Goal: Task Accomplishment & Management: Manage account settings

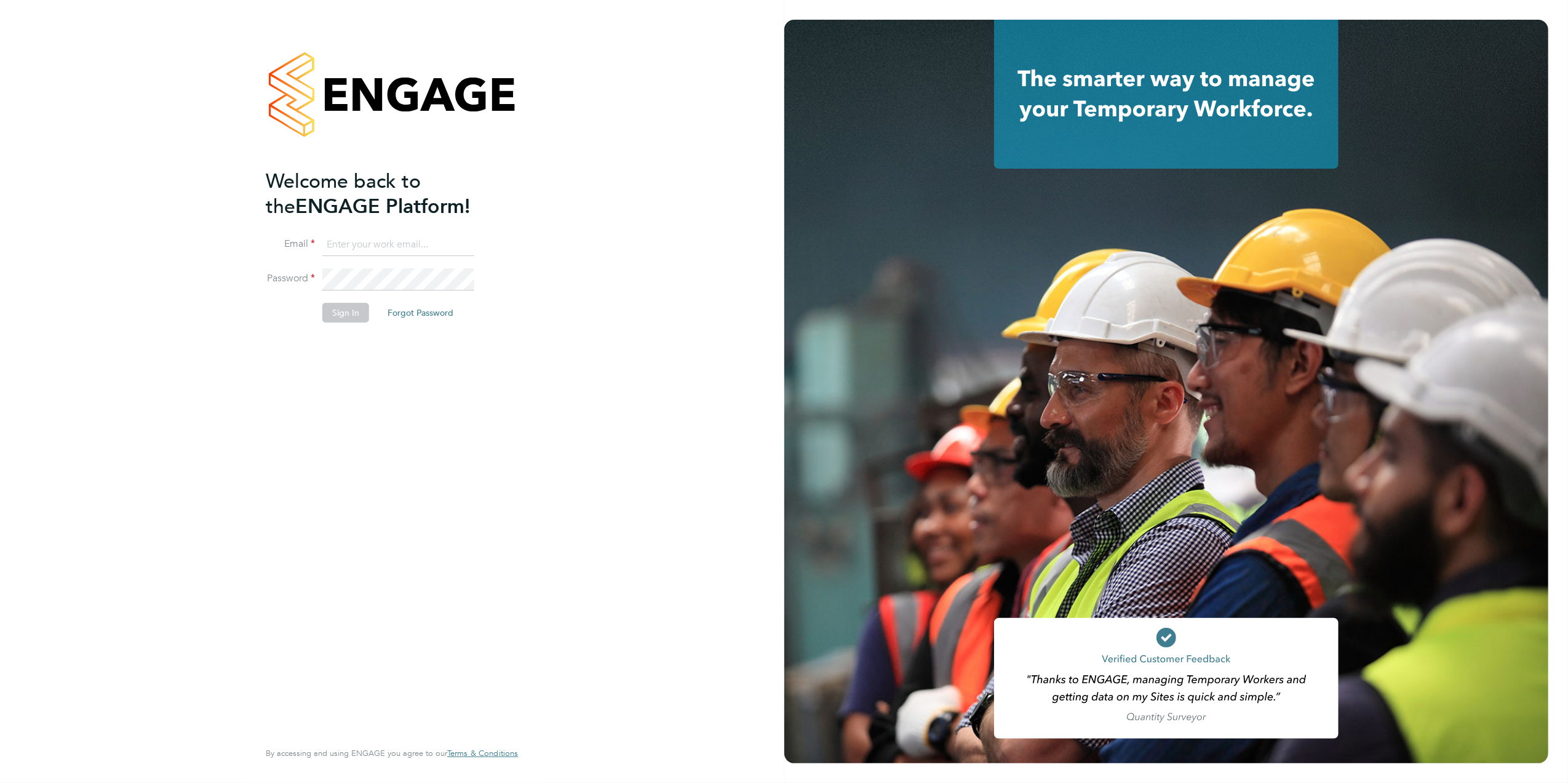
type input "emily.houghton@brightonandhovealbion.com"
click at [332, 315] on button "Sign In" at bounding box center [346, 312] width 47 height 20
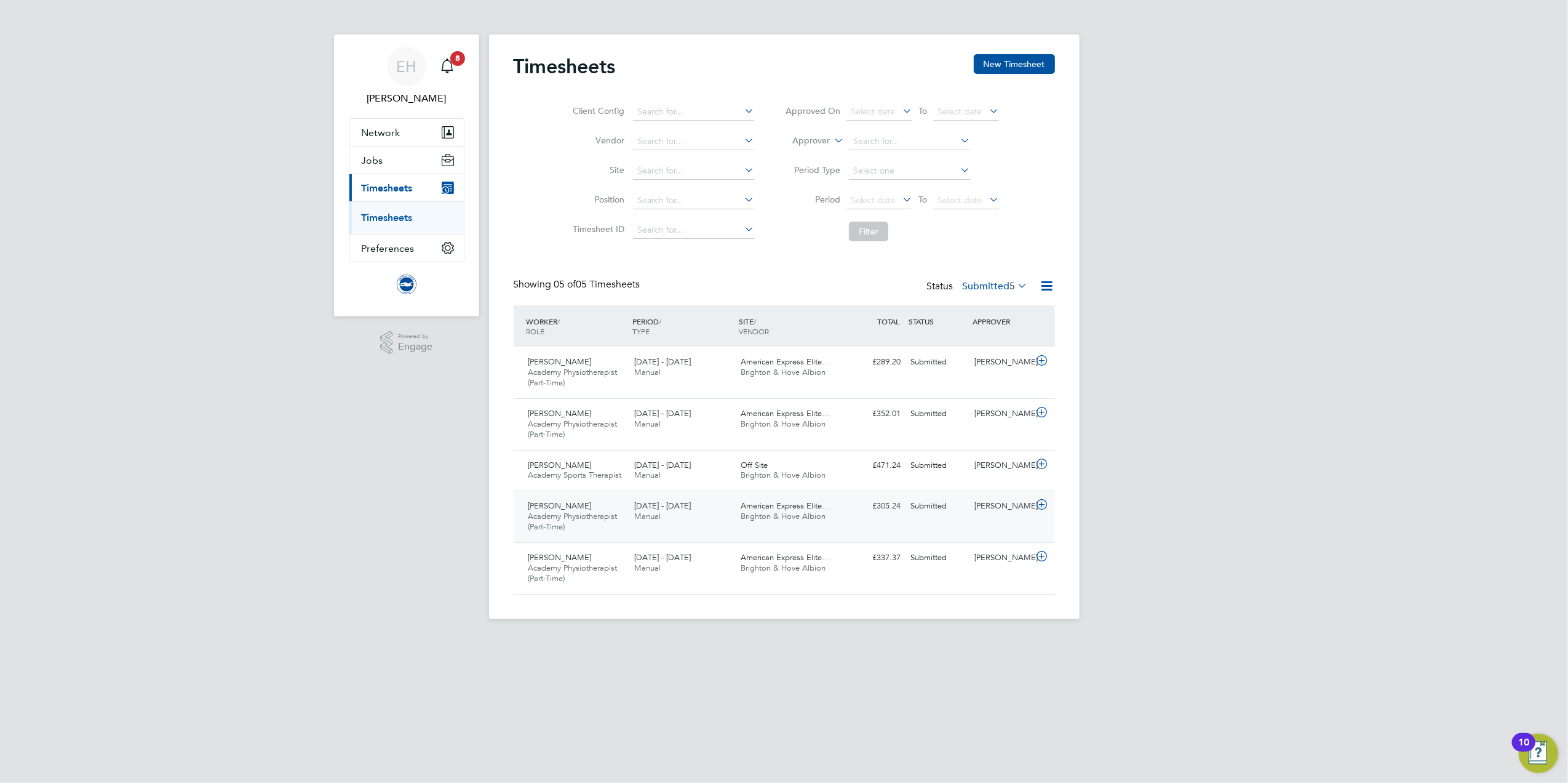
click at [595, 540] on div "Oliver Young Academy Physiotherapist (Part-Time) 1 - 30 Sep 2025 1 - 30 Sep 202…" at bounding box center [784, 516] width 541 height 51
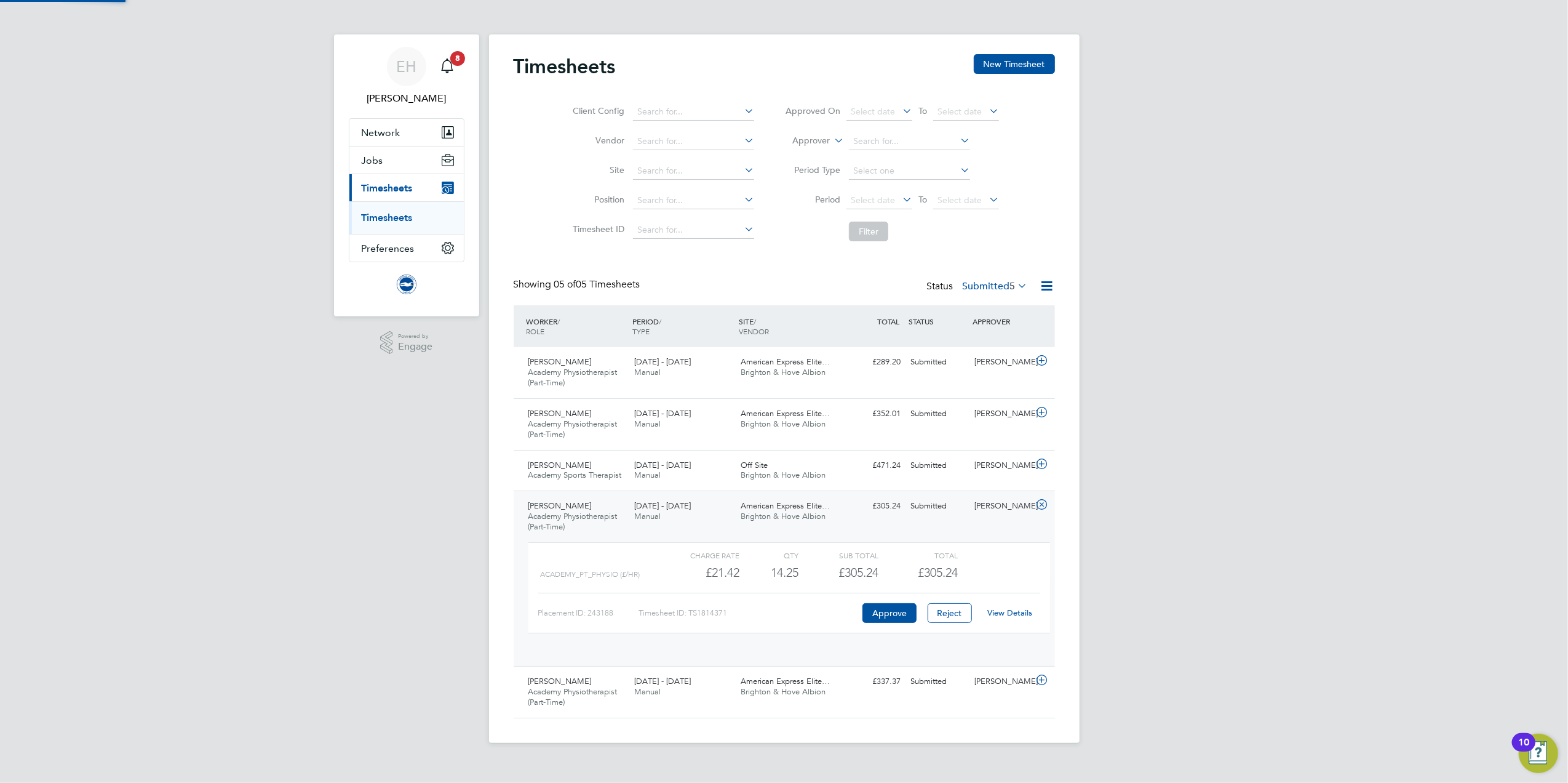
scroll to position [21, 119]
click at [888, 619] on button "Approve" at bounding box center [889, 613] width 54 height 20
click at [593, 472] on span "Academy Sports Therapist" at bounding box center [575, 475] width 93 height 10
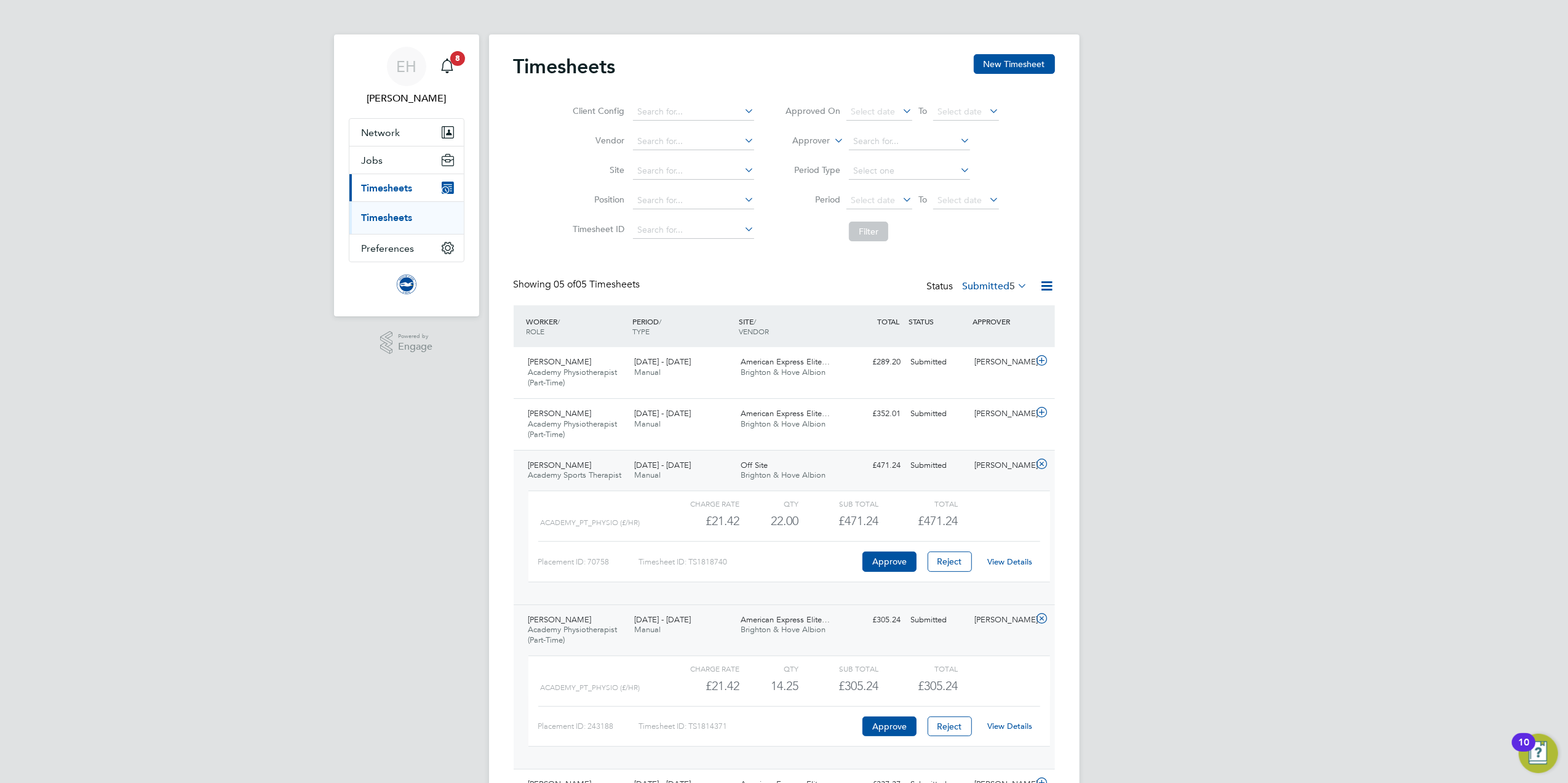
click at [1007, 566] on link "View Details" at bounding box center [1009, 561] width 44 height 10
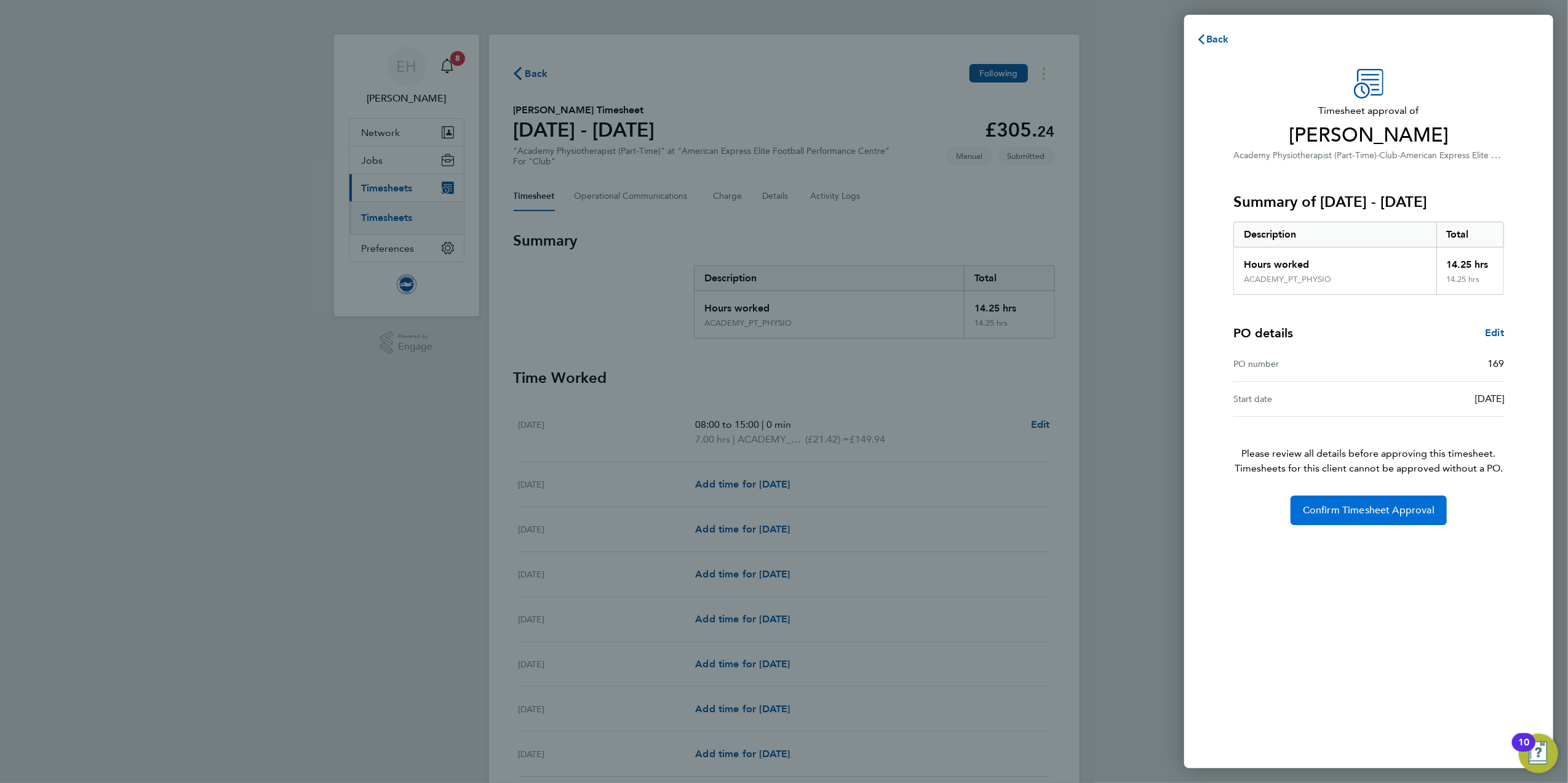
click at [1411, 518] on button "Confirm Timesheet Approval" at bounding box center [1368, 510] width 157 height 30
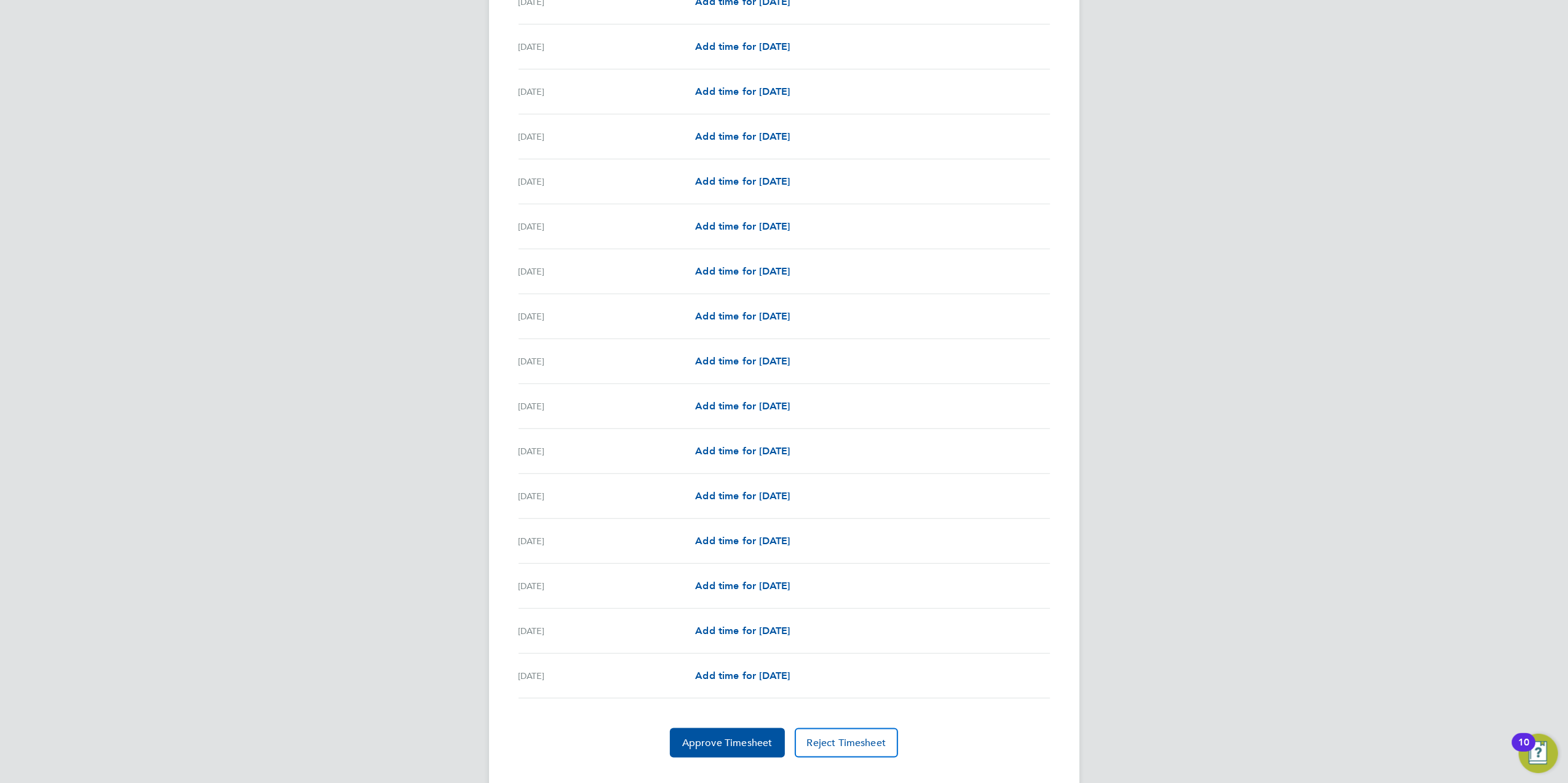
scroll to position [1126, 0]
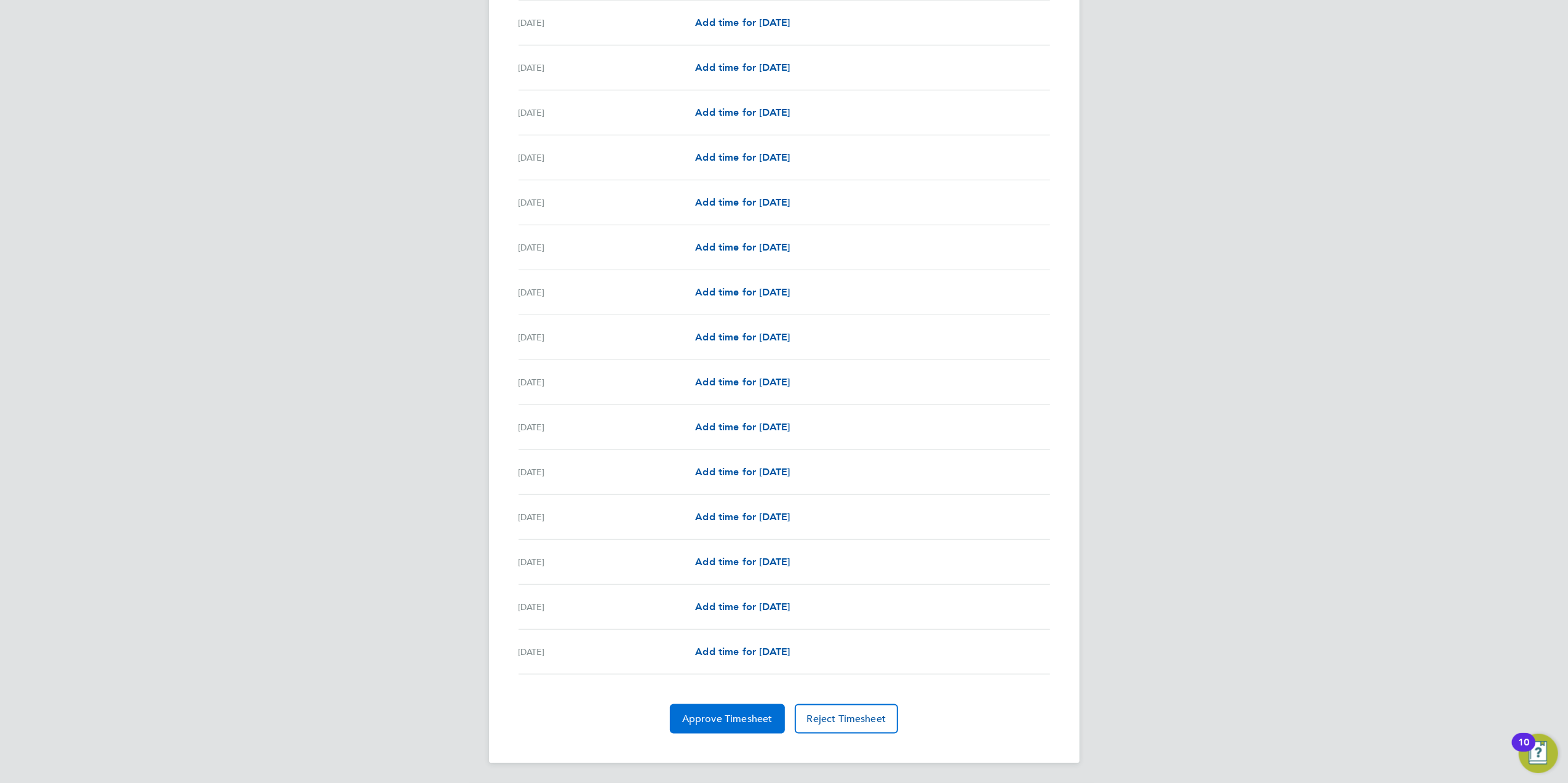
click at [711, 715] on span "Approve Timesheet" at bounding box center [727, 719] width 91 height 12
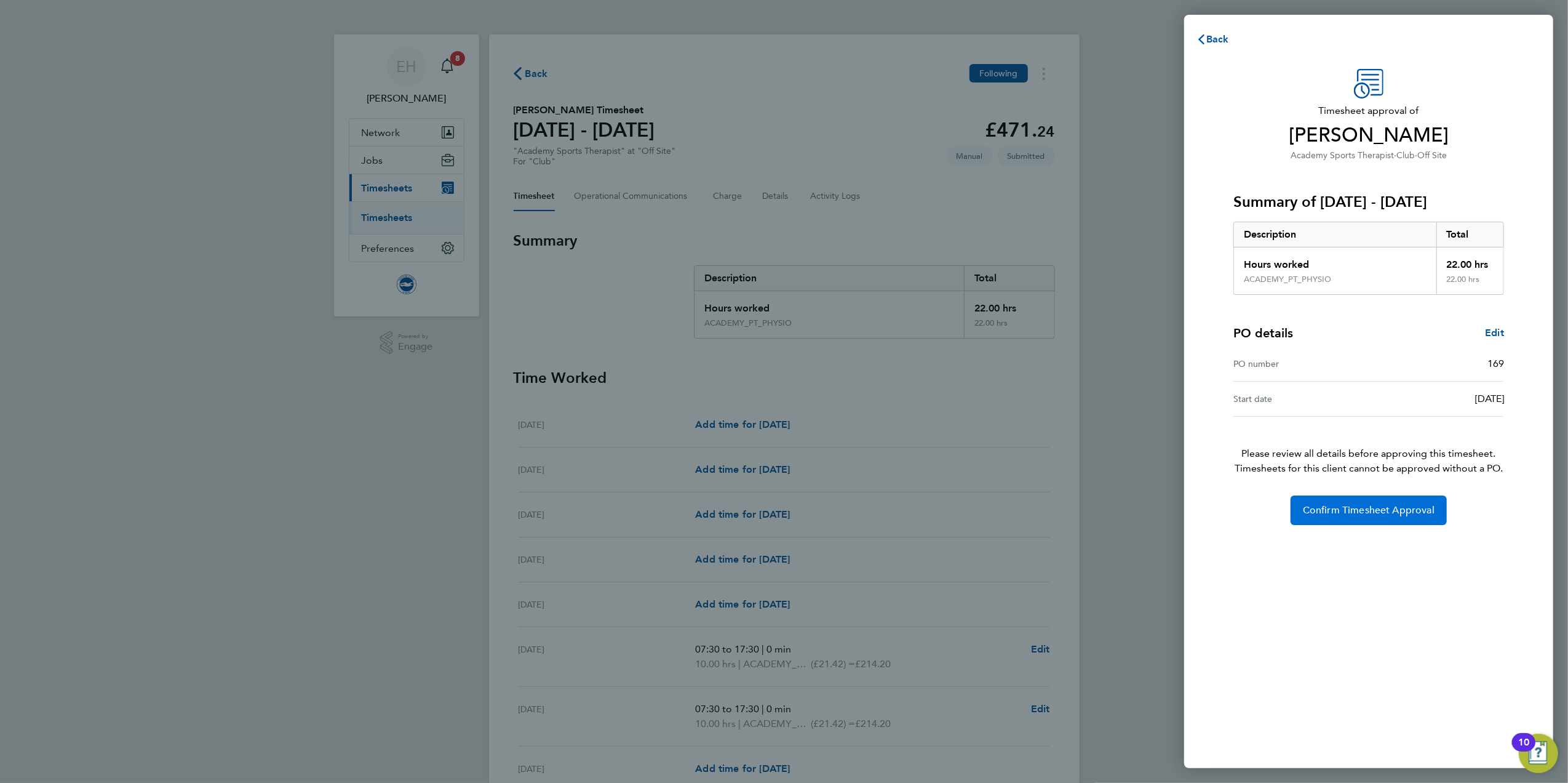
click at [1358, 513] on span "Confirm Timesheet Approval" at bounding box center [1369, 510] width 132 height 12
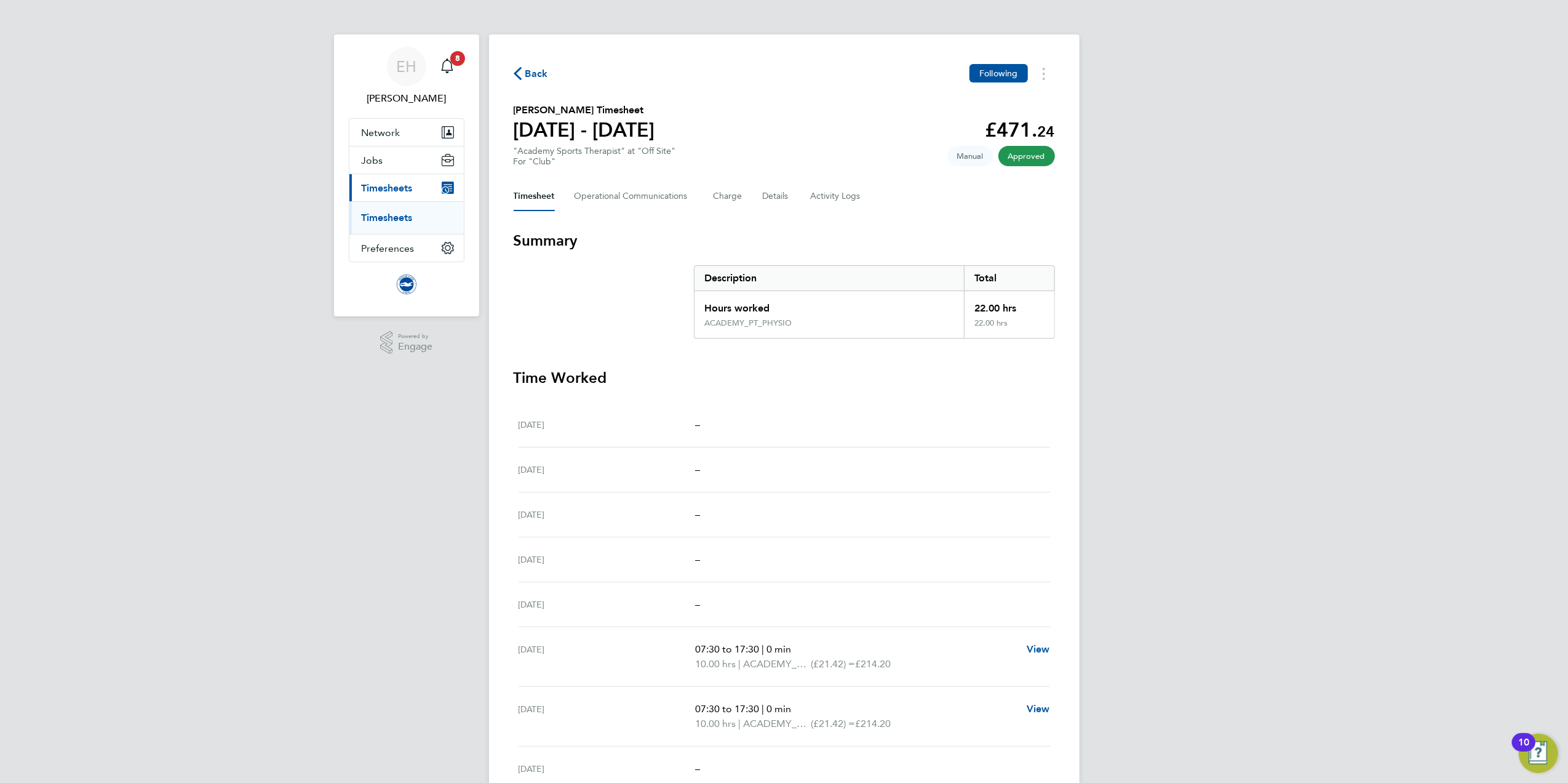
click at [537, 80] on span "Back" at bounding box center [536, 74] width 23 height 15
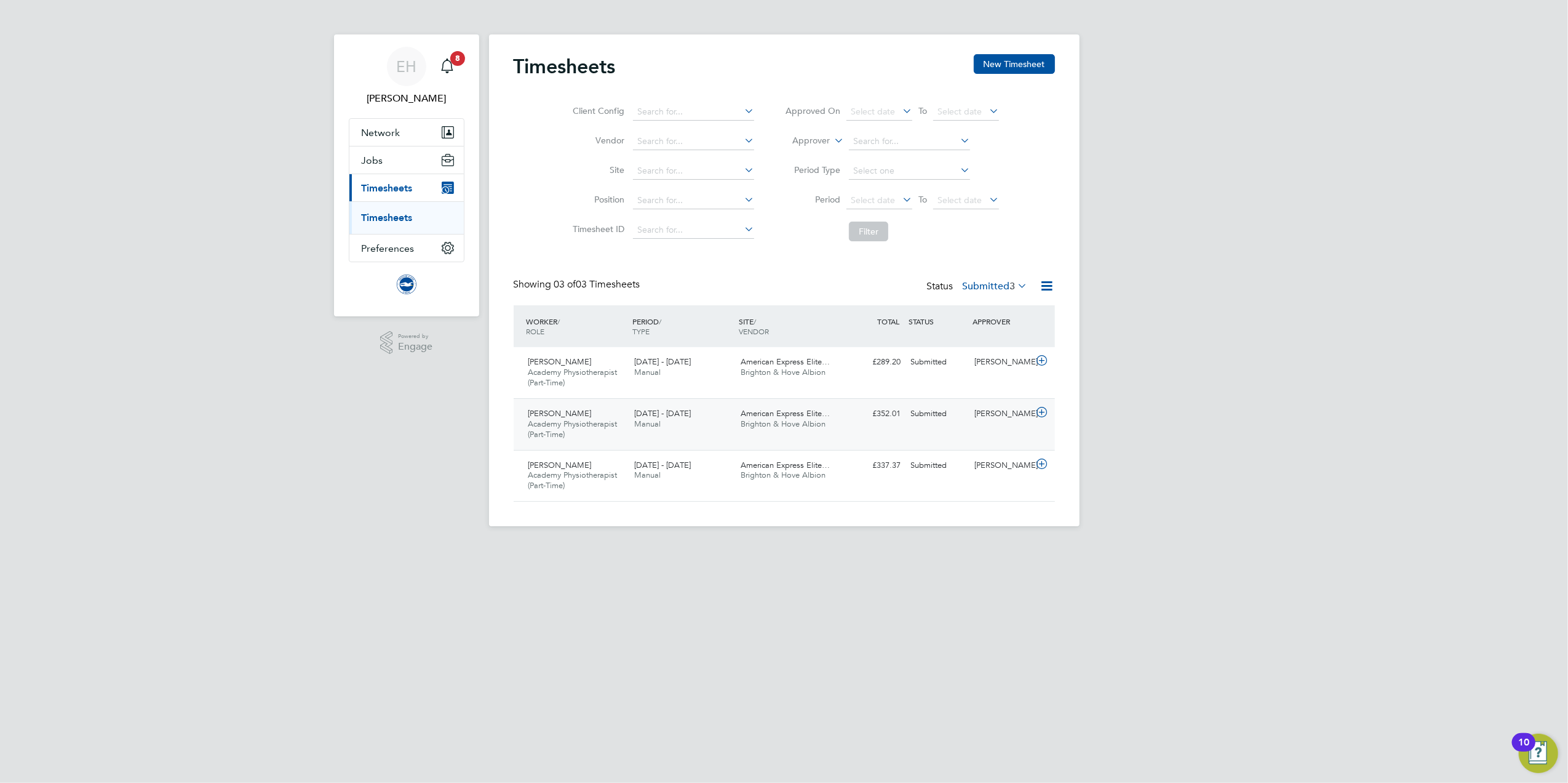
click at [573, 432] on div "Jordan Douglas Academy Physiotherapist (Part-Time) 1 - 30 Sep 2025" at bounding box center [577, 424] width 106 height 41
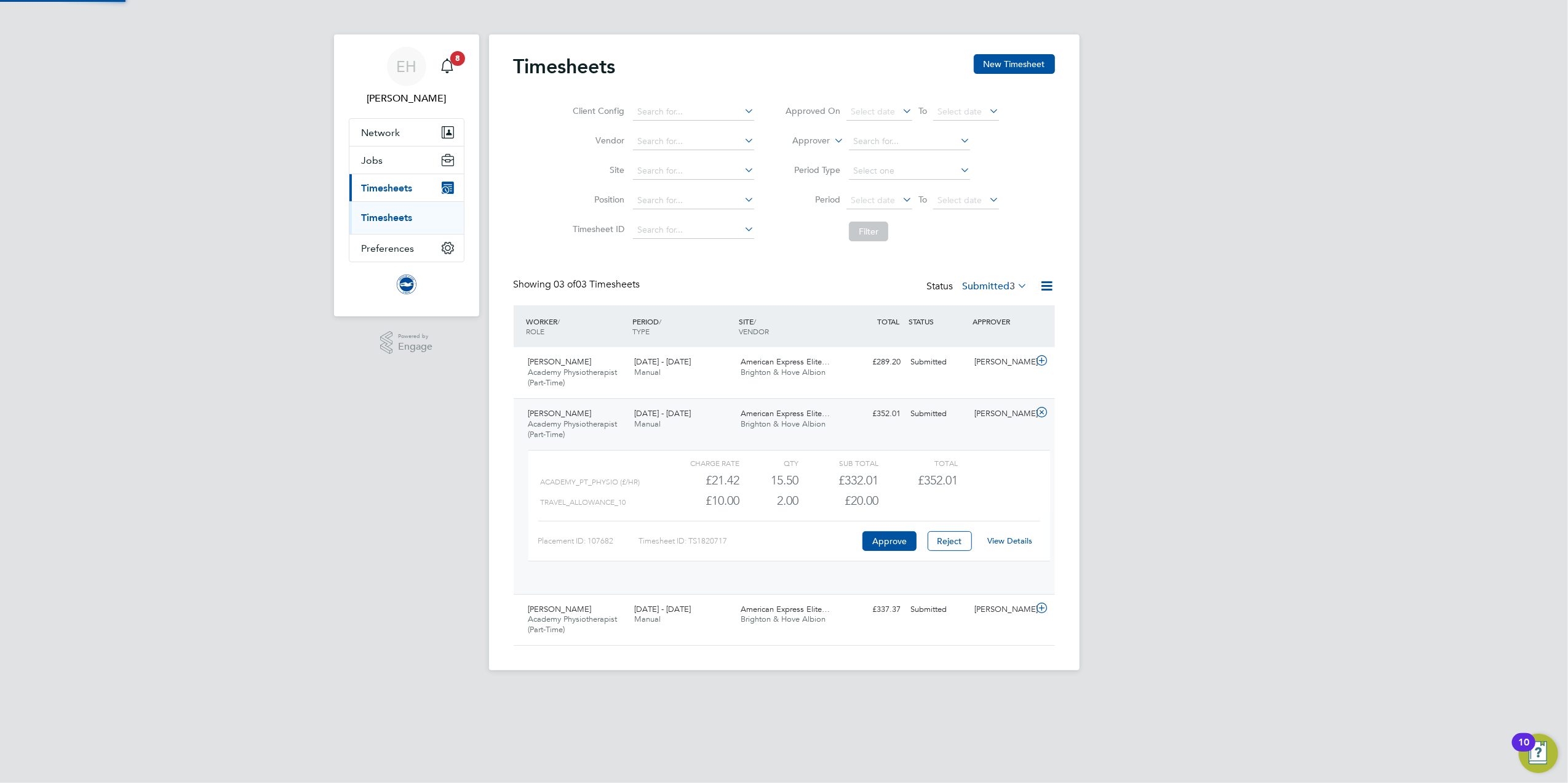
scroll to position [21, 119]
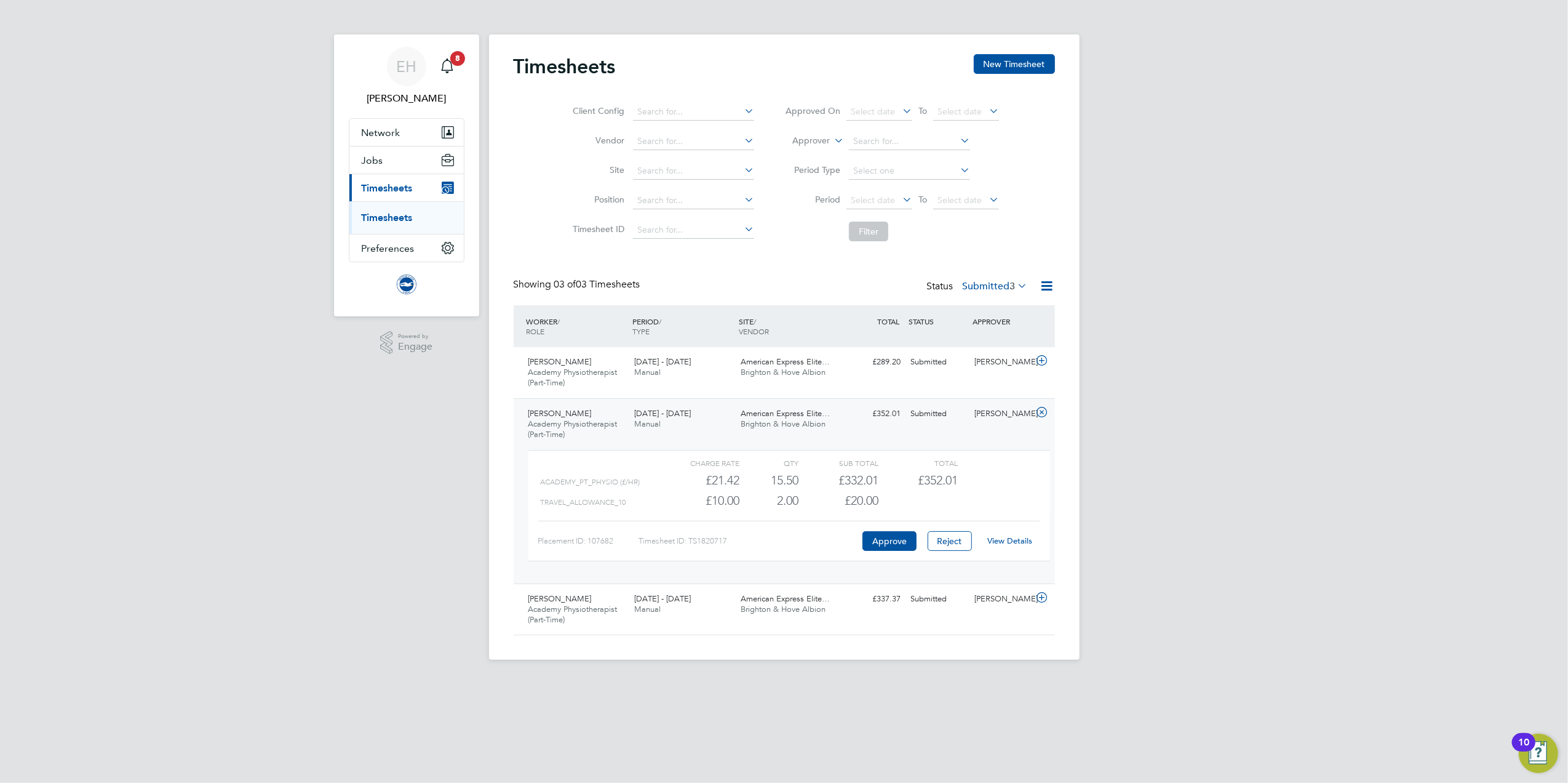
click at [1022, 542] on link "View Details" at bounding box center [1009, 540] width 44 height 10
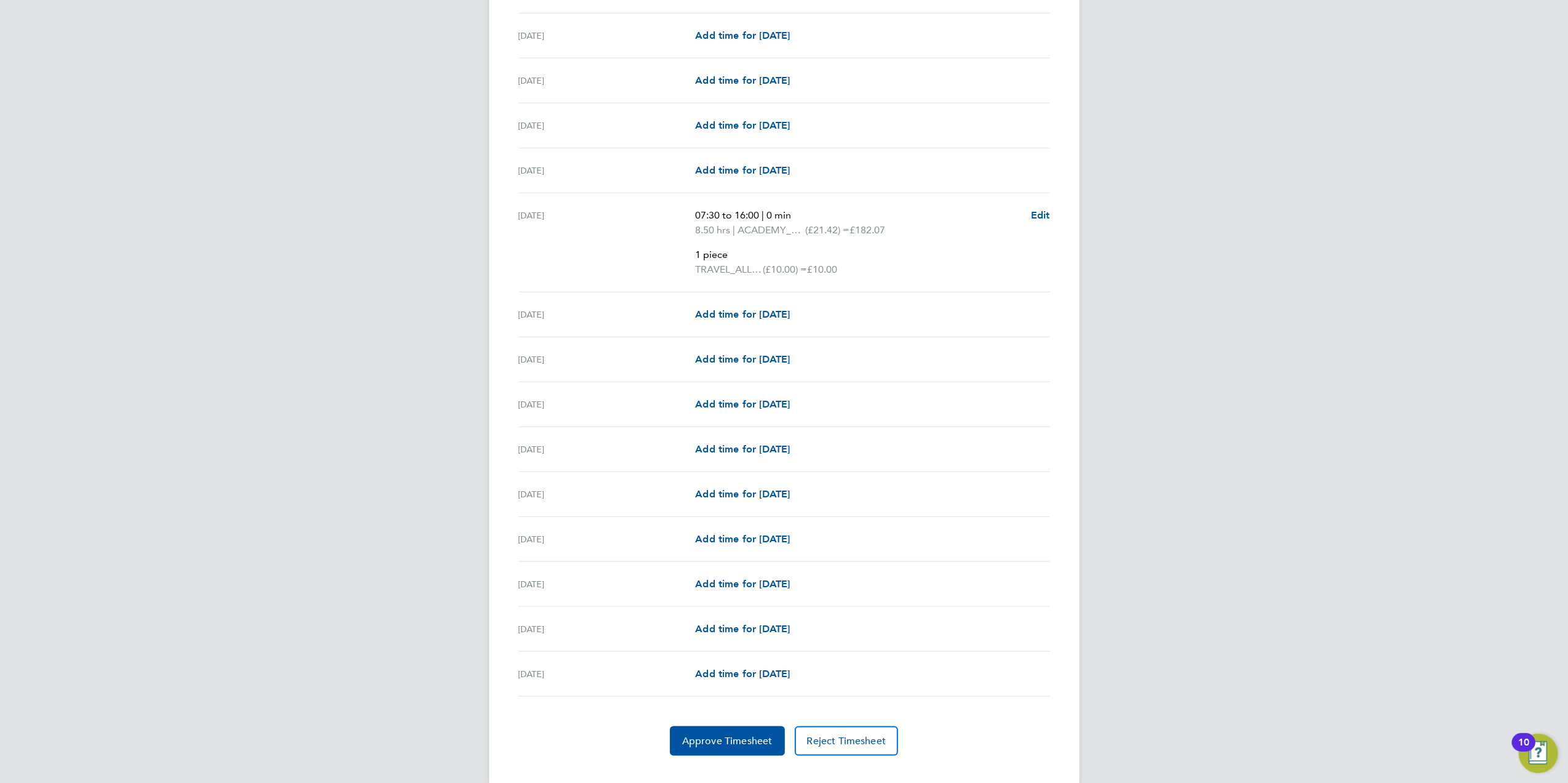
scroll to position [1238, 0]
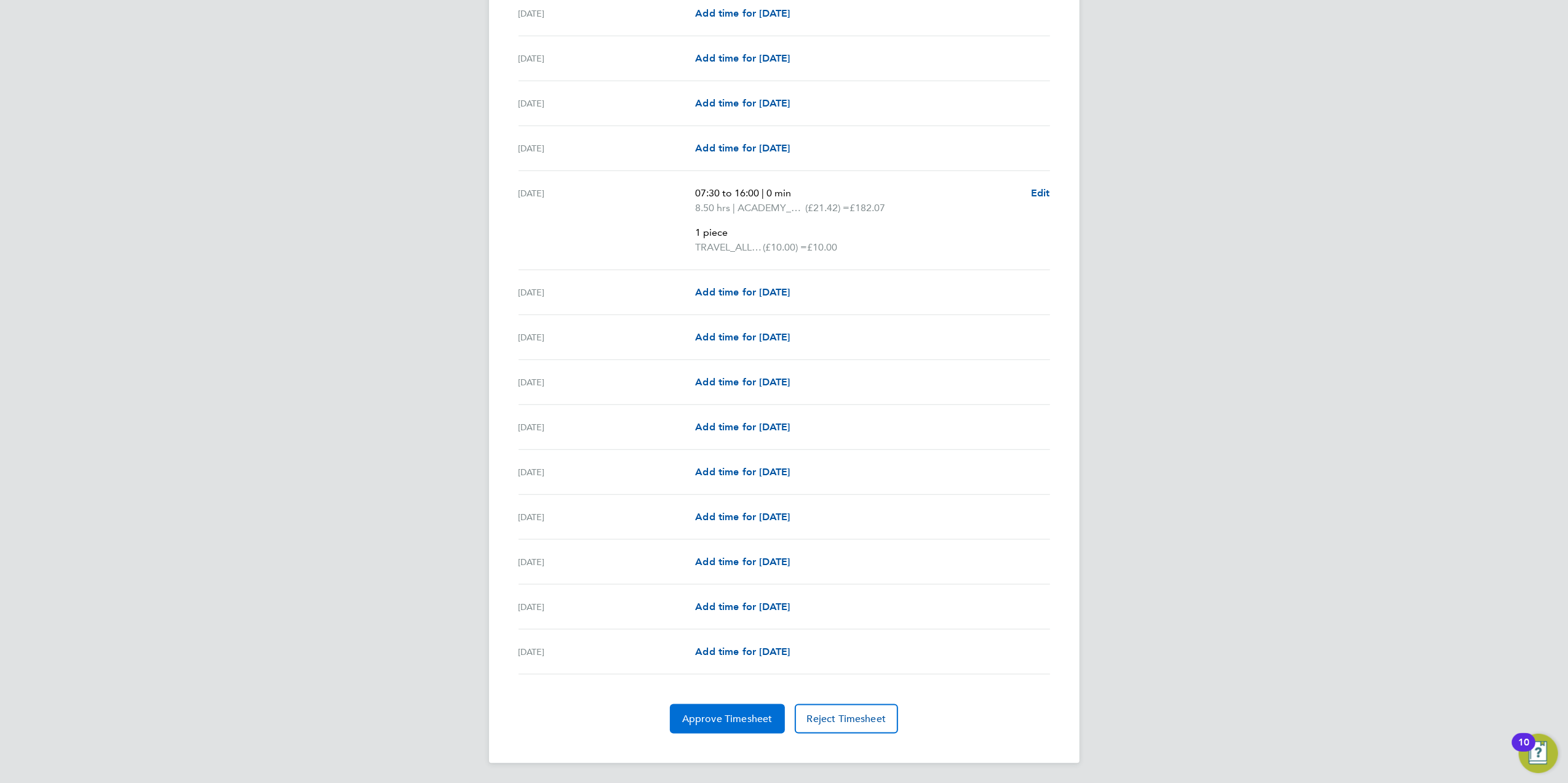
click at [702, 721] on span "Approve Timesheet" at bounding box center [727, 719] width 91 height 12
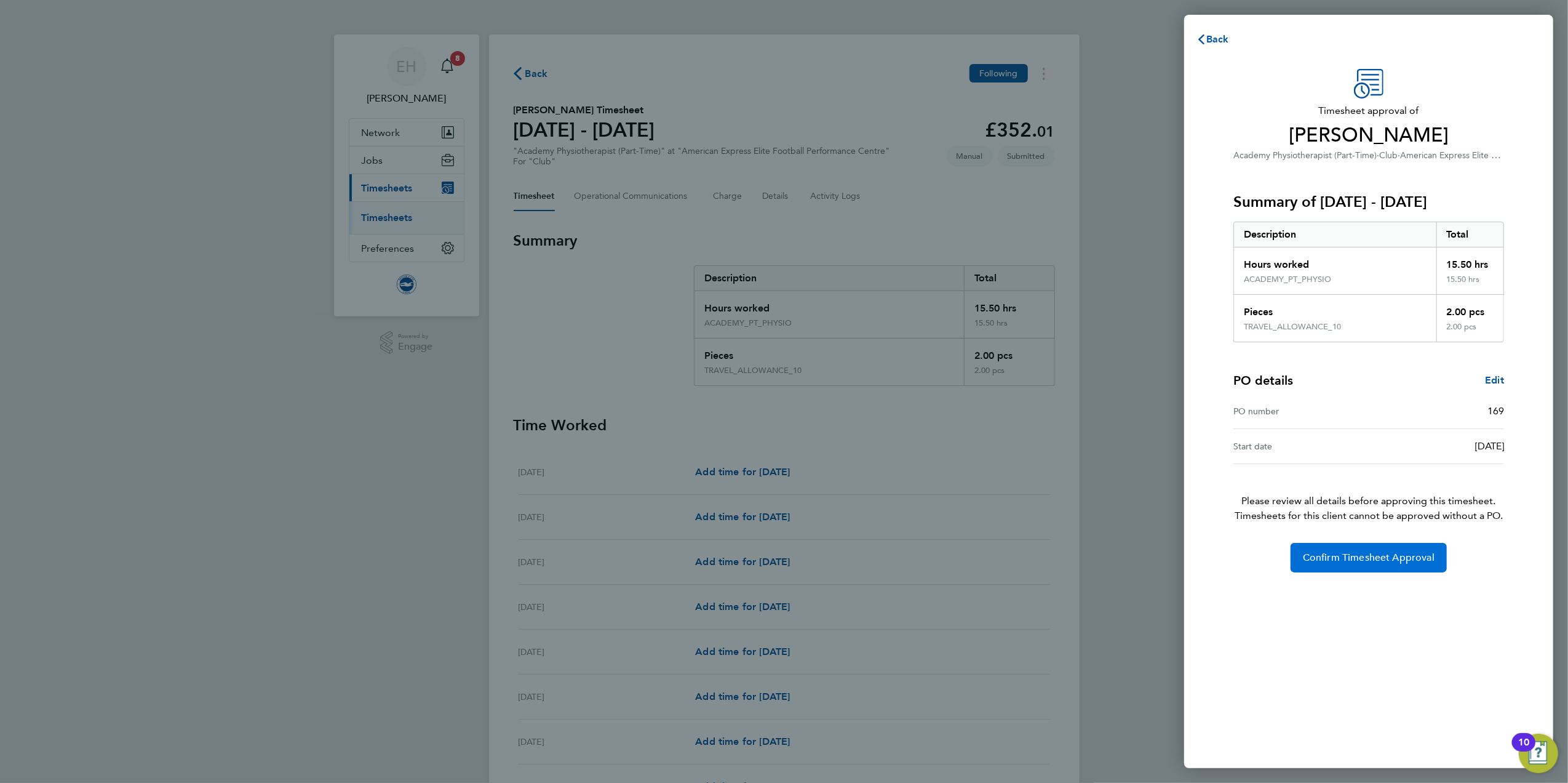
click at [1379, 556] on span "Confirm Timesheet Approval" at bounding box center [1369, 557] width 132 height 12
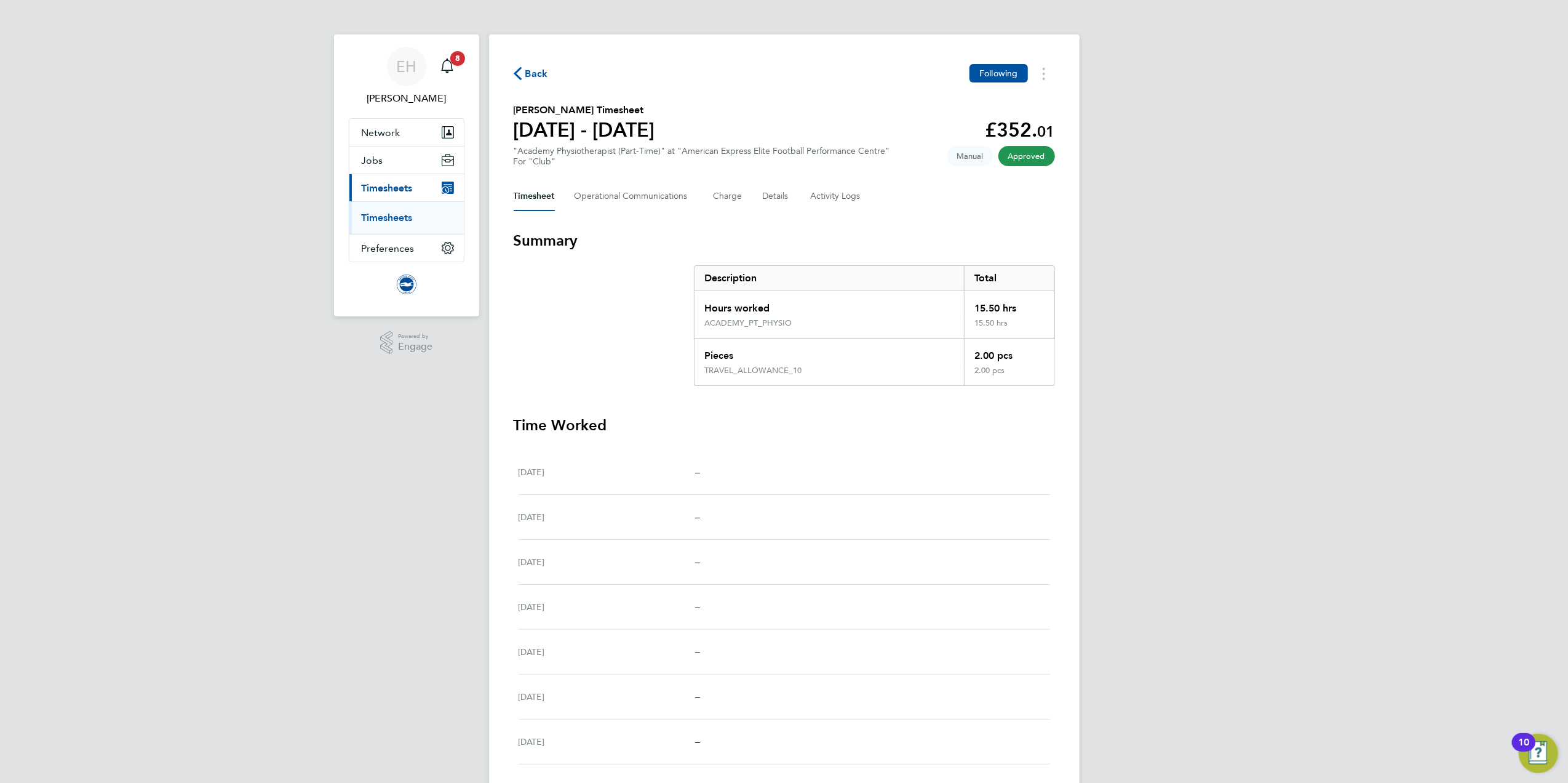
click at [529, 73] on span "Back" at bounding box center [536, 74] width 23 height 15
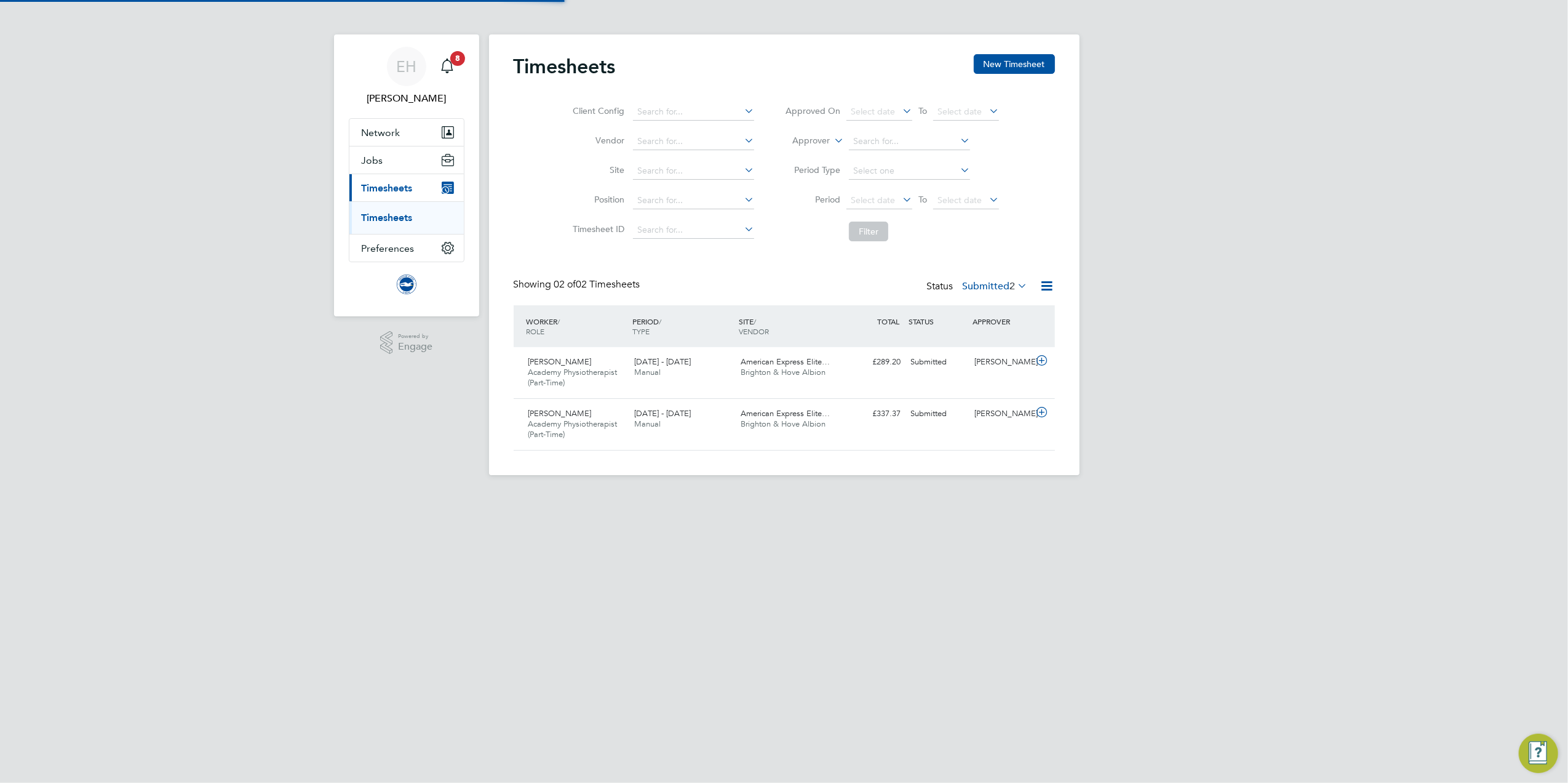
scroll to position [31, 107]
click at [568, 370] on span "Academy Physiotherapist (Part-Time)" at bounding box center [573, 377] width 89 height 21
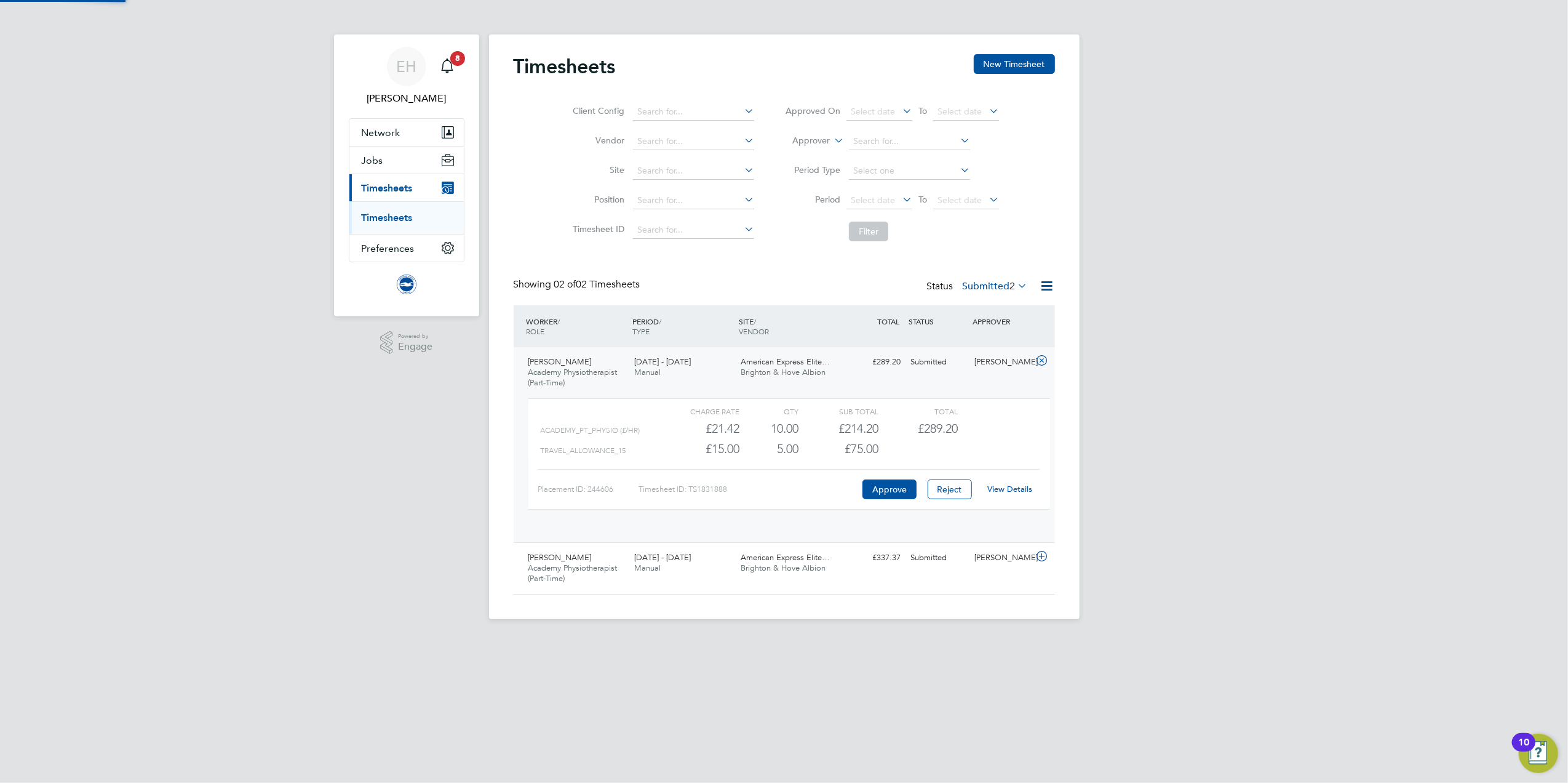
scroll to position [21, 119]
click at [1017, 490] on link "View Details" at bounding box center [1009, 489] width 44 height 10
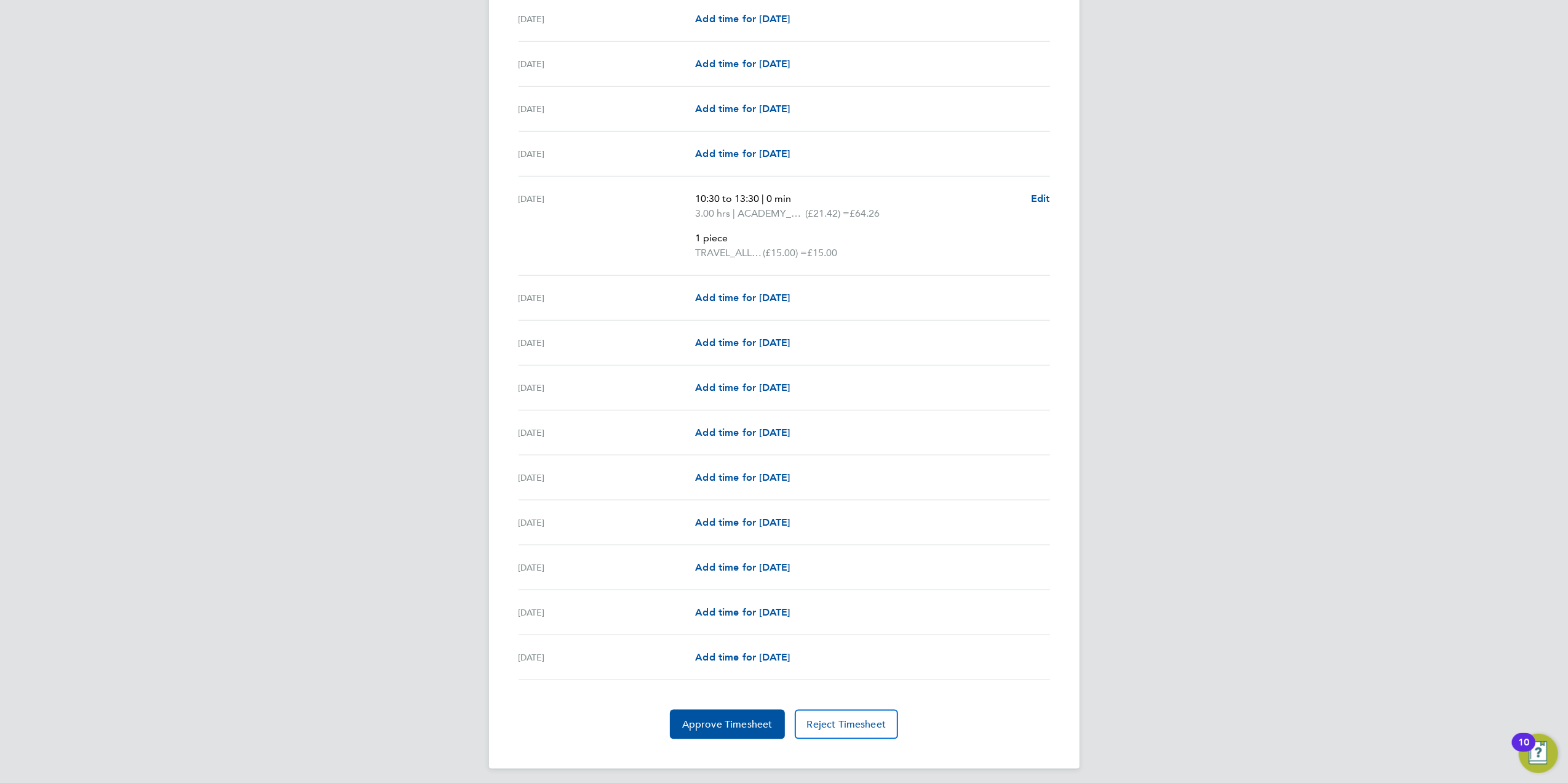
scroll to position [1346, 0]
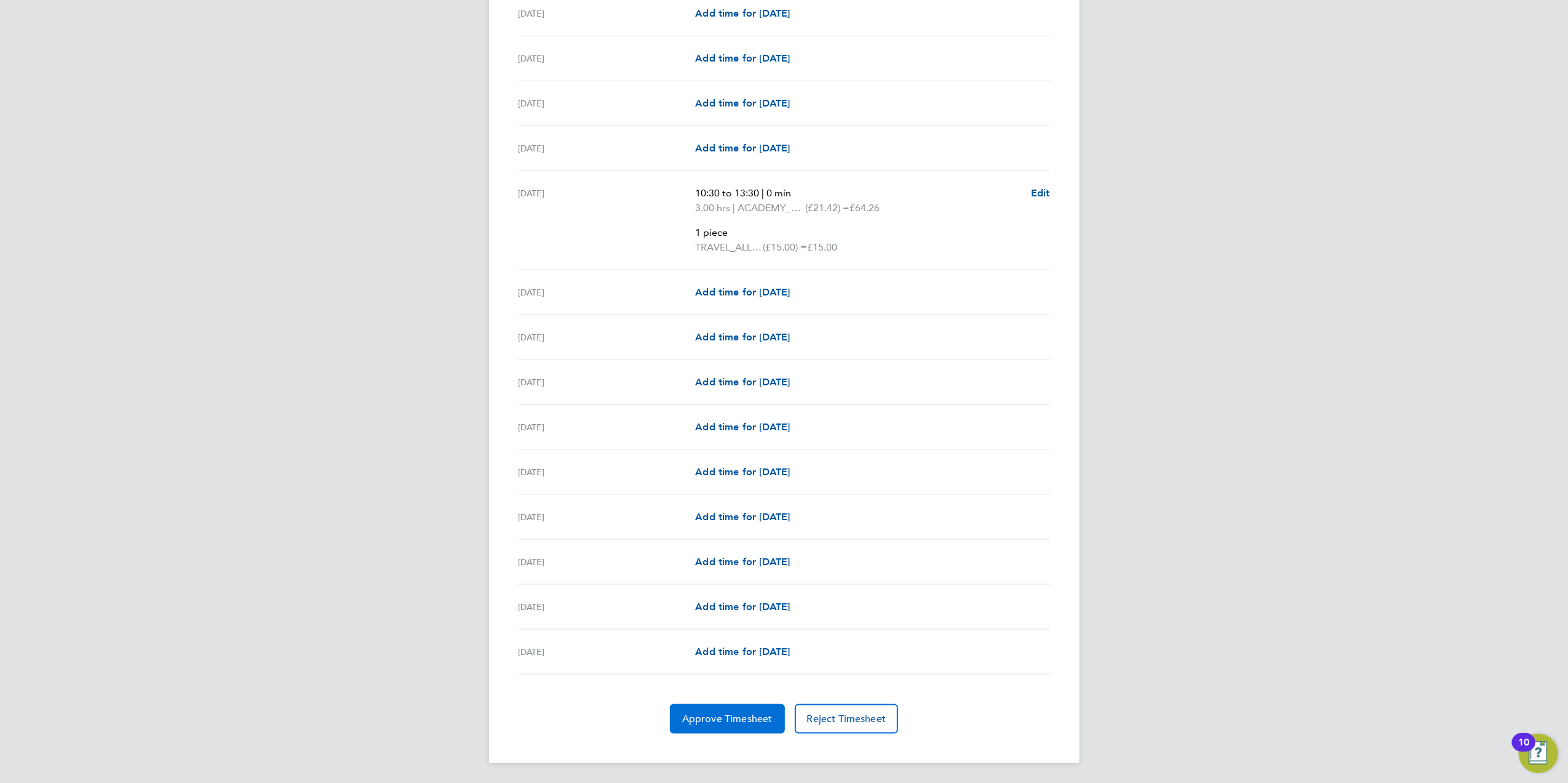
click at [692, 728] on button "Approve Timesheet" at bounding box center [727, 718] width 115 height 30
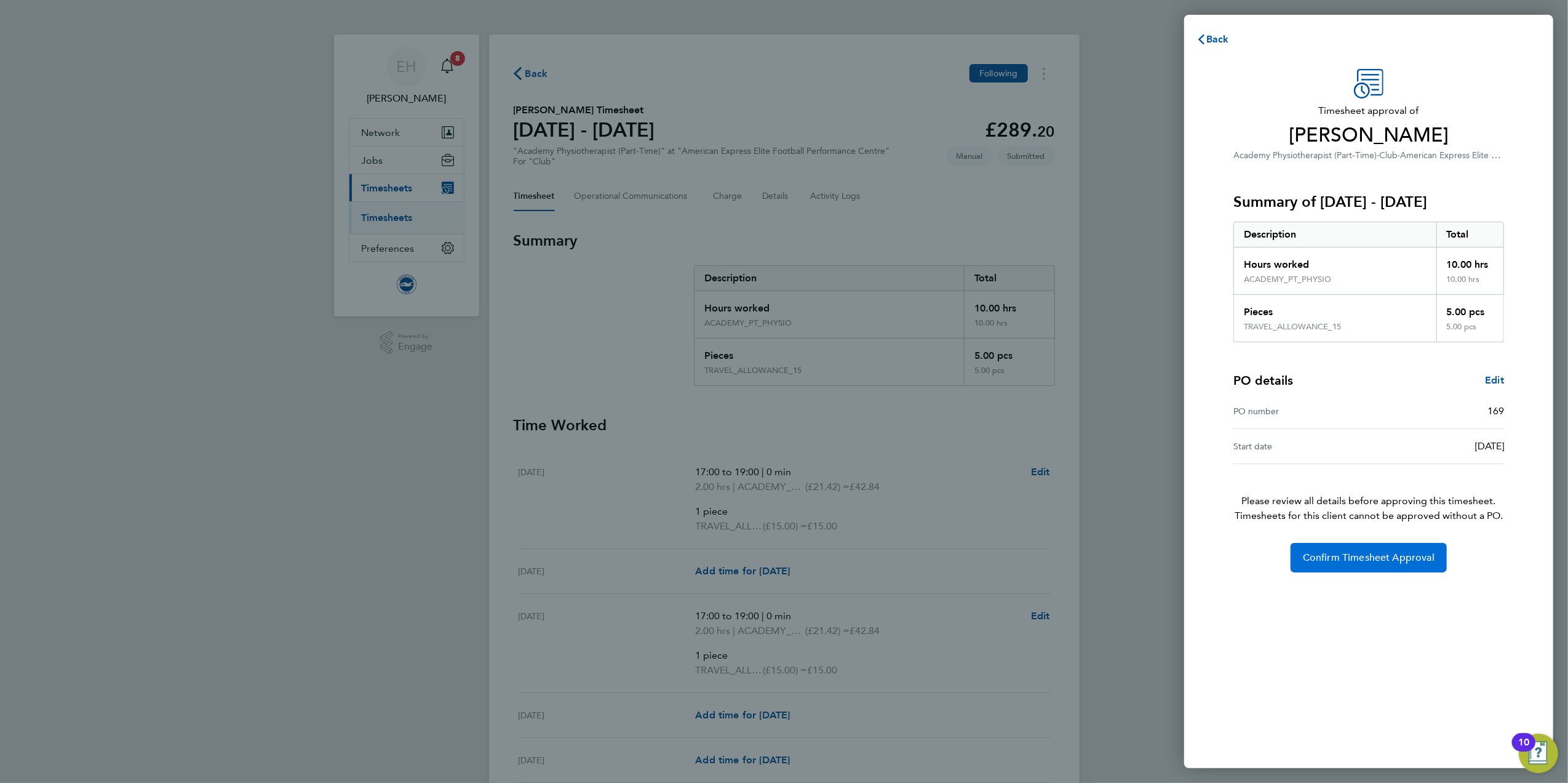
click at [1376, 567] on button "Confirm Timesheet Approval" at bounding box center [1368, 557] width 157 height 30
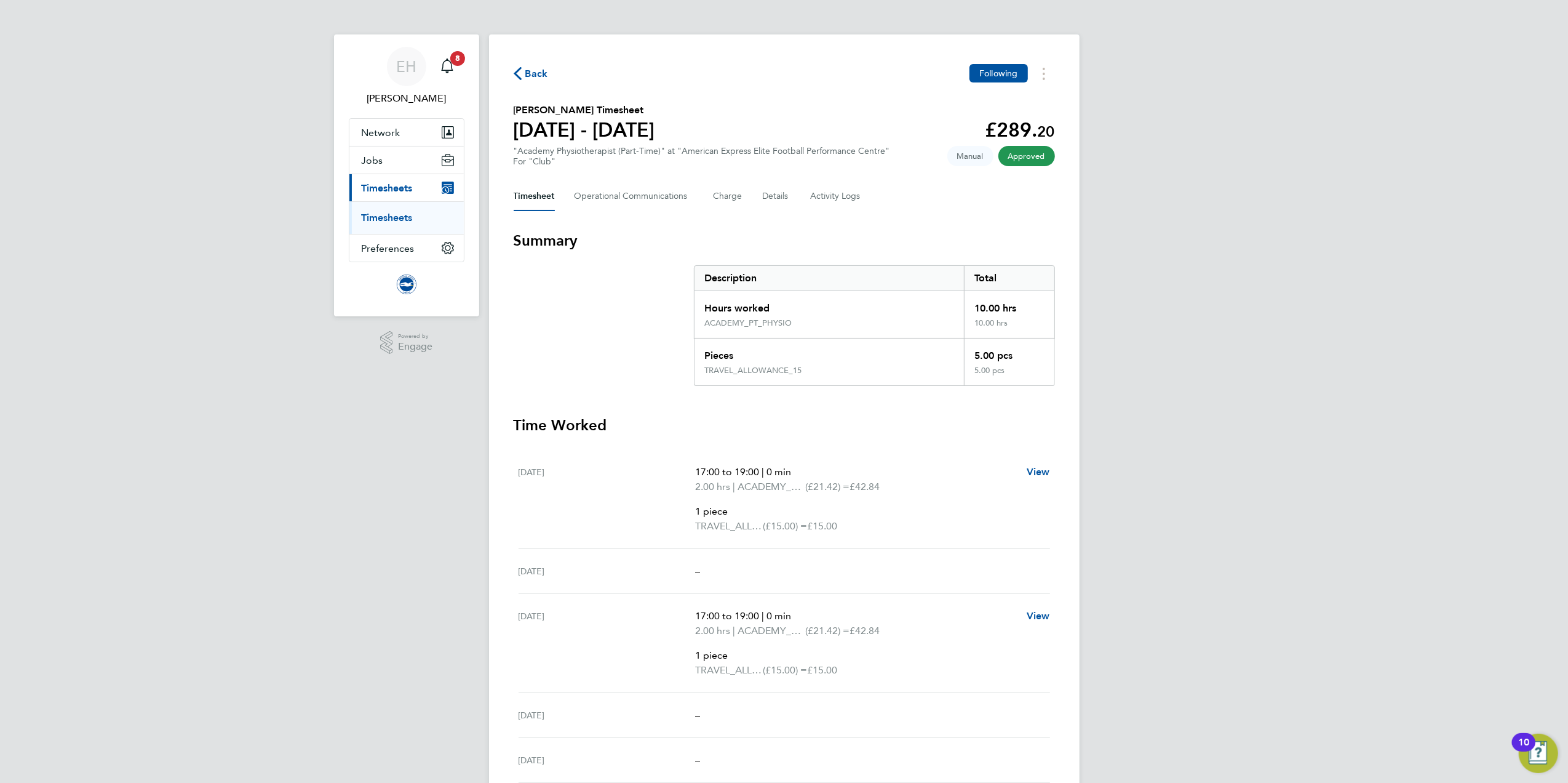
click at [537, 79] on span "Back" at bounding box center [536, 74] width 23 height 15
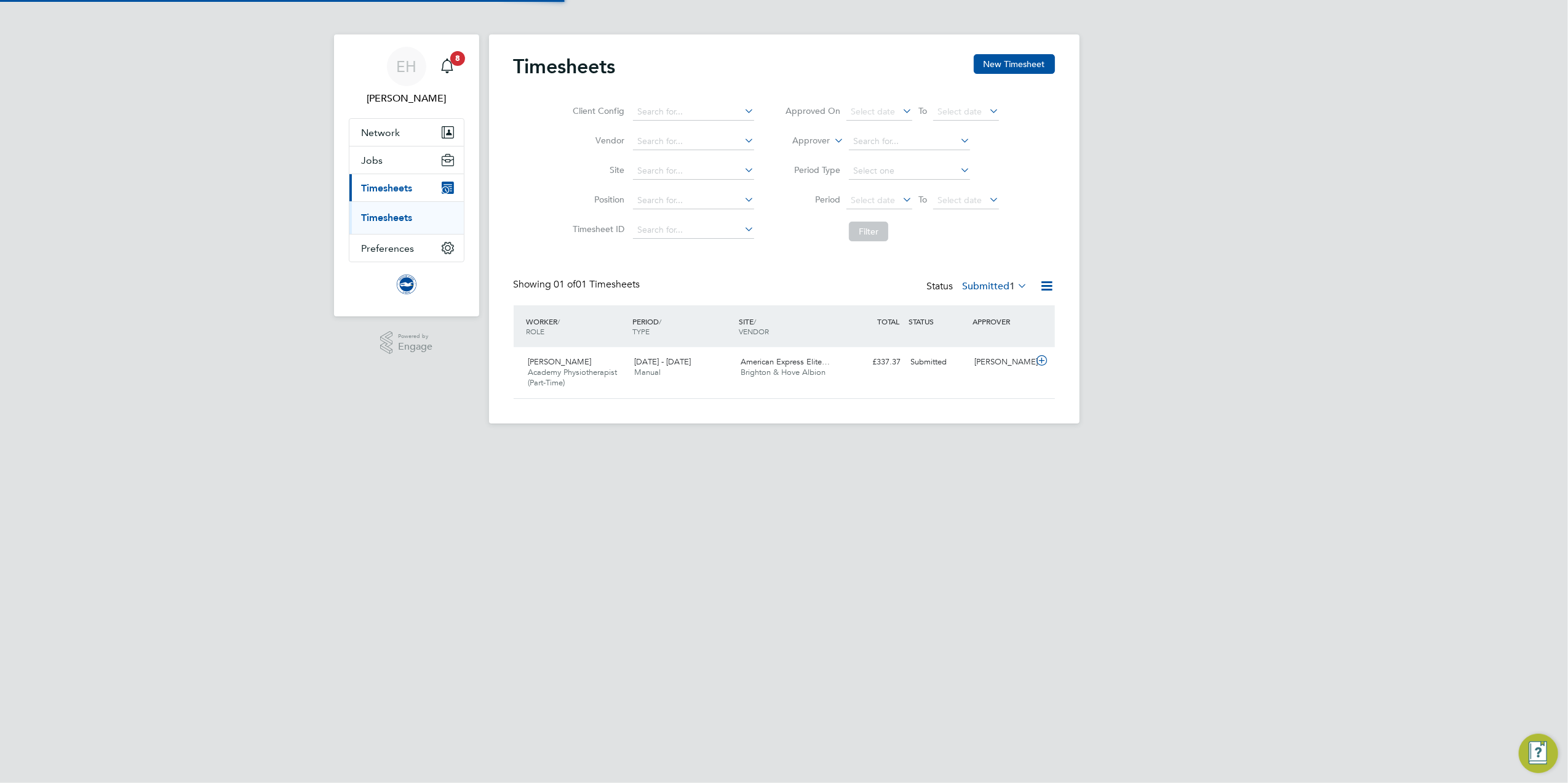
scroll to position [31, 107]
click at [673, 371] on div "1 - 30 Sep 2025 Manual" at bounding box center [682, 367] width 106 height 31
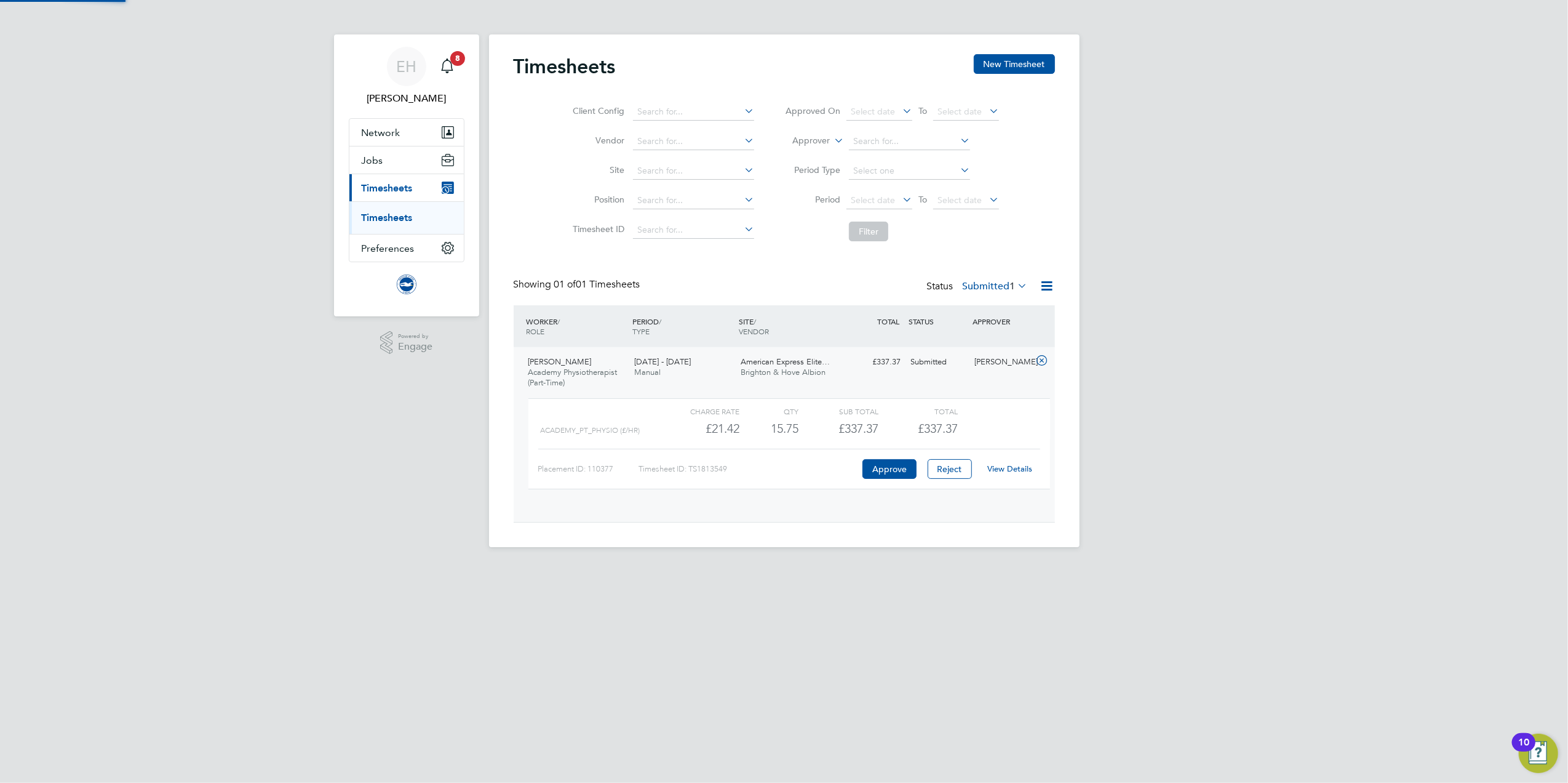
scroll to position [21, 119]
click at [1017, 474] on link "View Details" at bounding box center [1009, 468] width 44 height 10
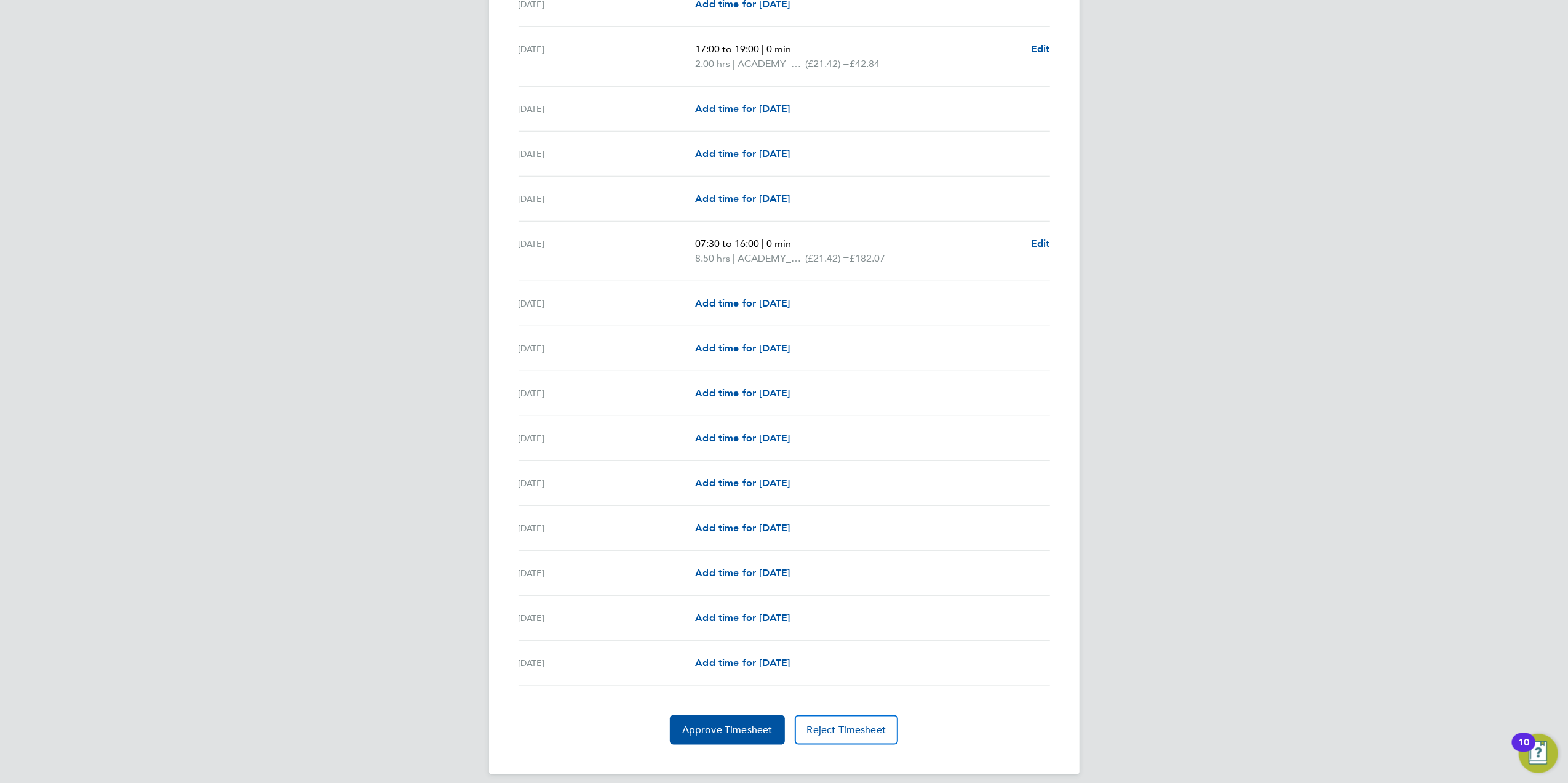
scroll to position [1141, 0]
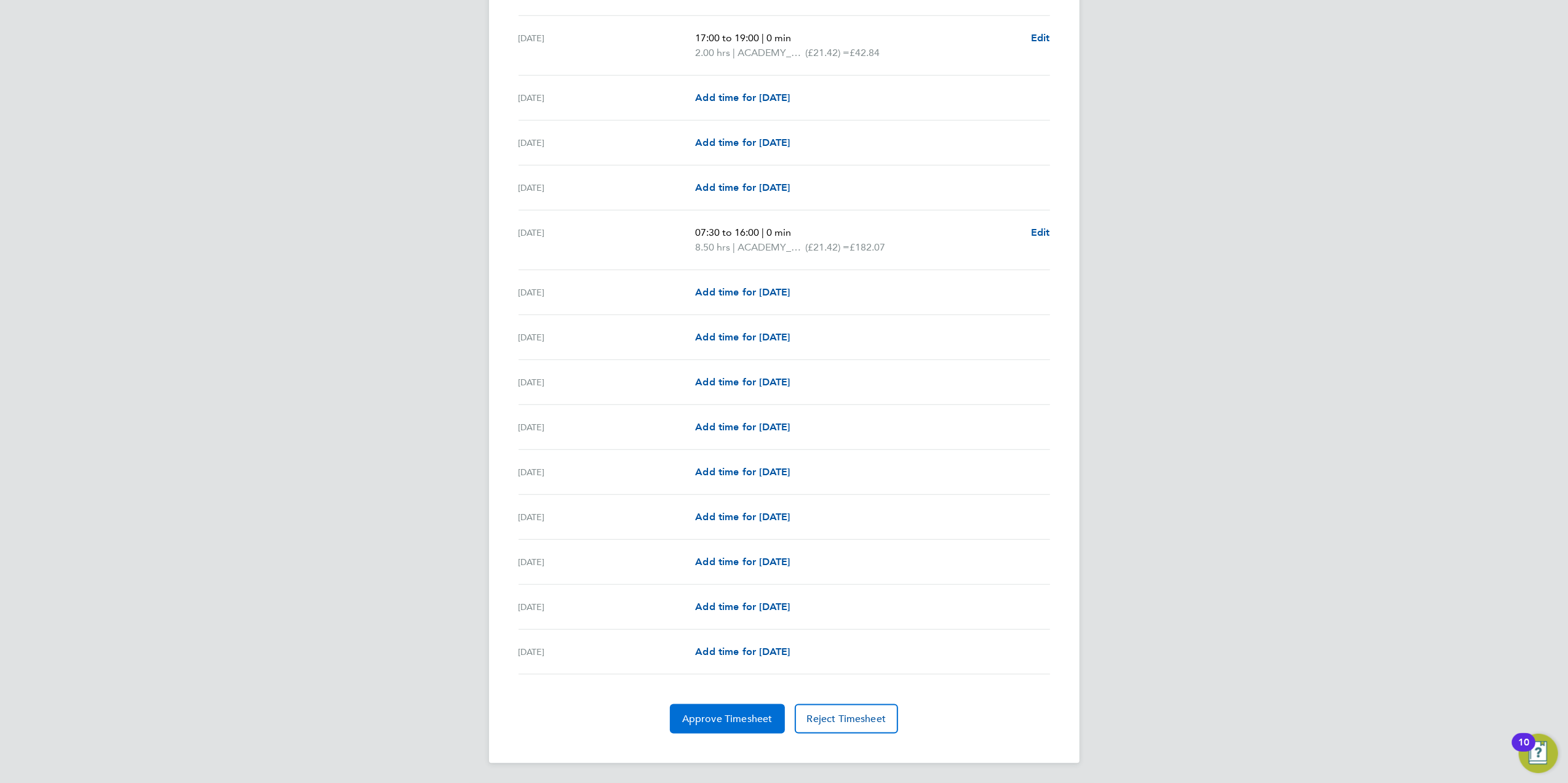
click at [704, 713] on span "Approve Timesheet" at bounding box center [727, 719] width 91 height 12
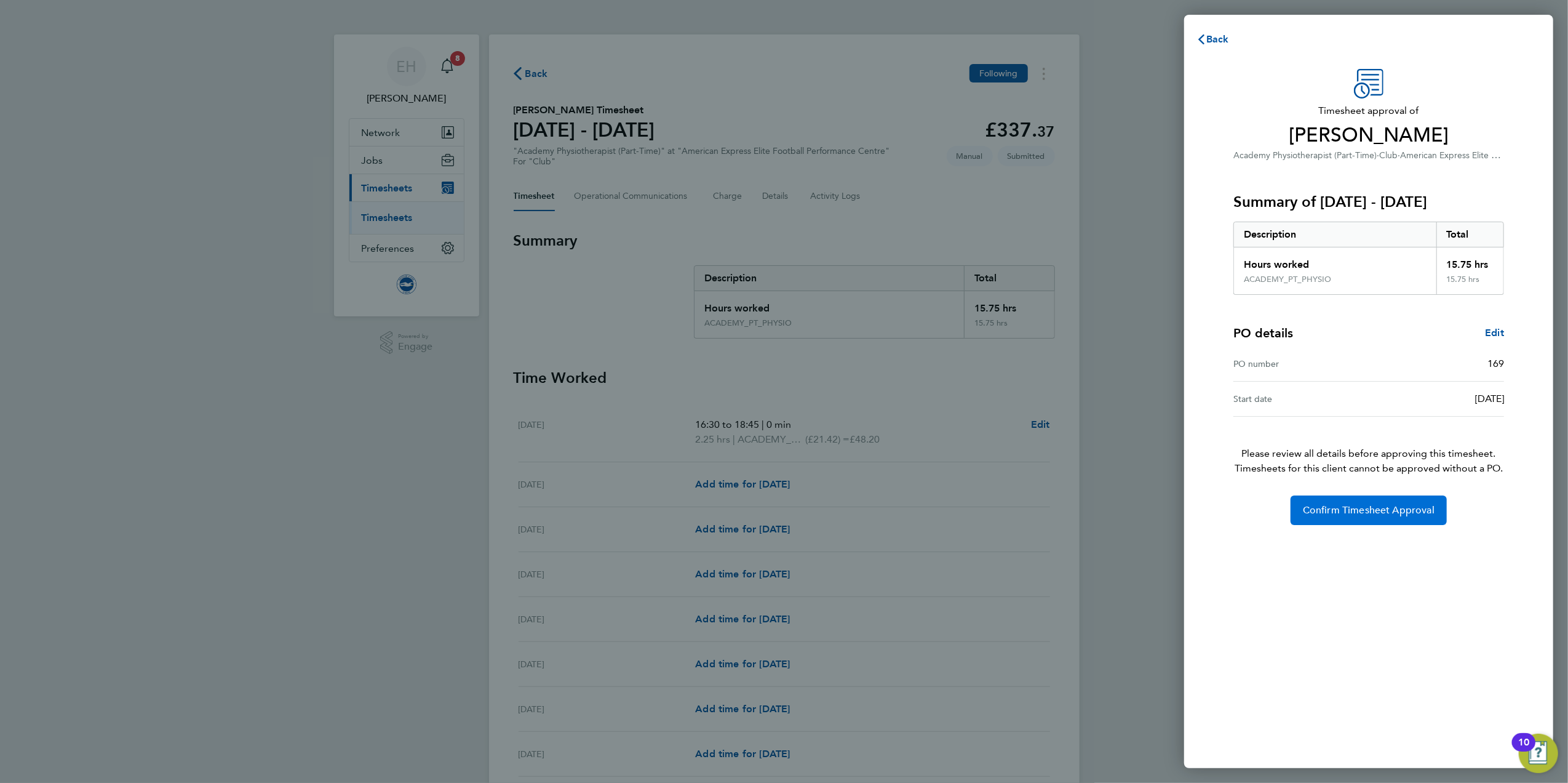
click at [1399, 520] on button "Confirm Timesheet Approval" at bounding box center [1368, 510] width 157 height 30
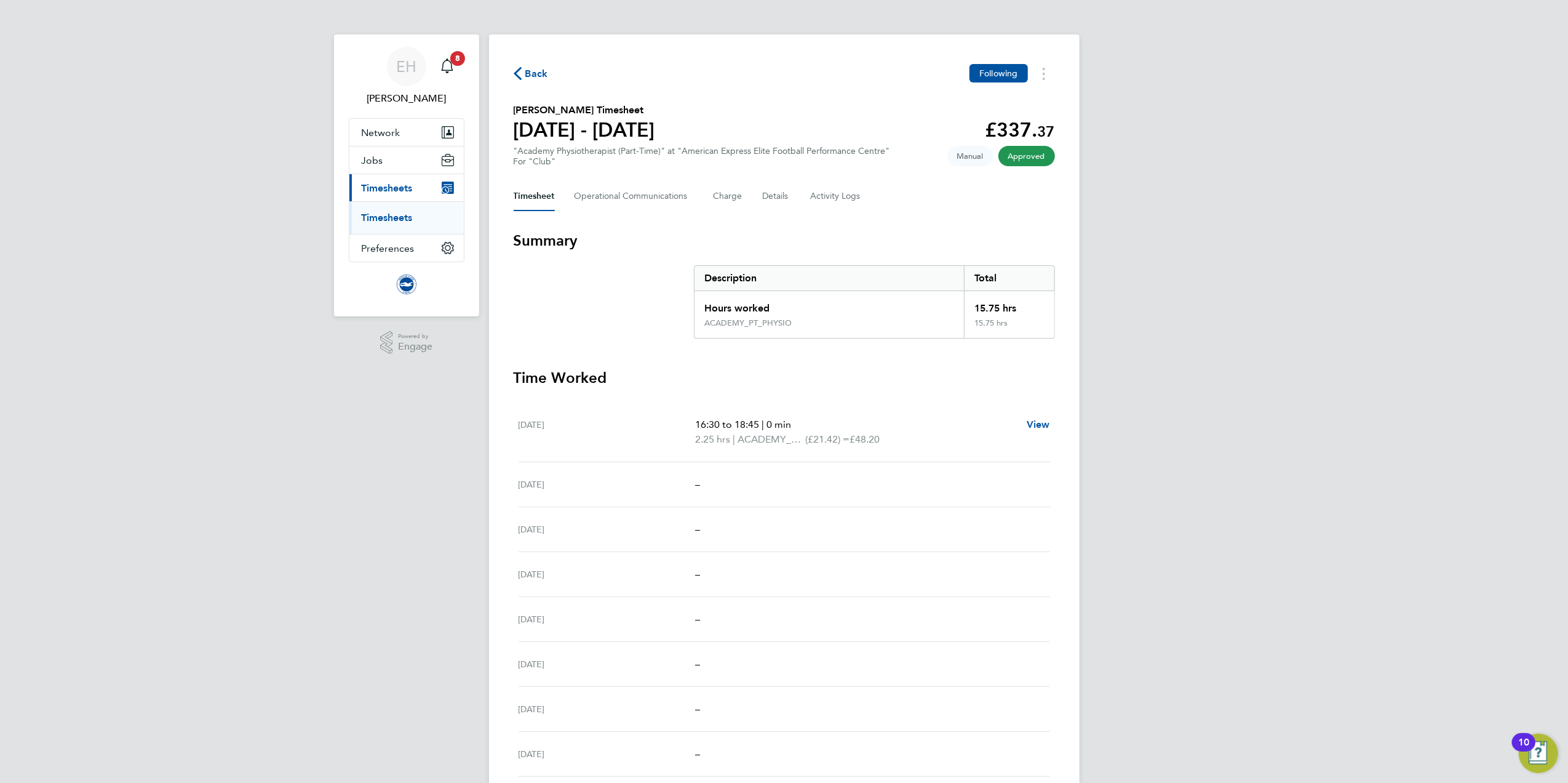
click at [529, 74] on span "Back" at bounding box center [536, 74] width 23 height 15
